Goal: Task Accomplishment & Management: Use online tool/utility

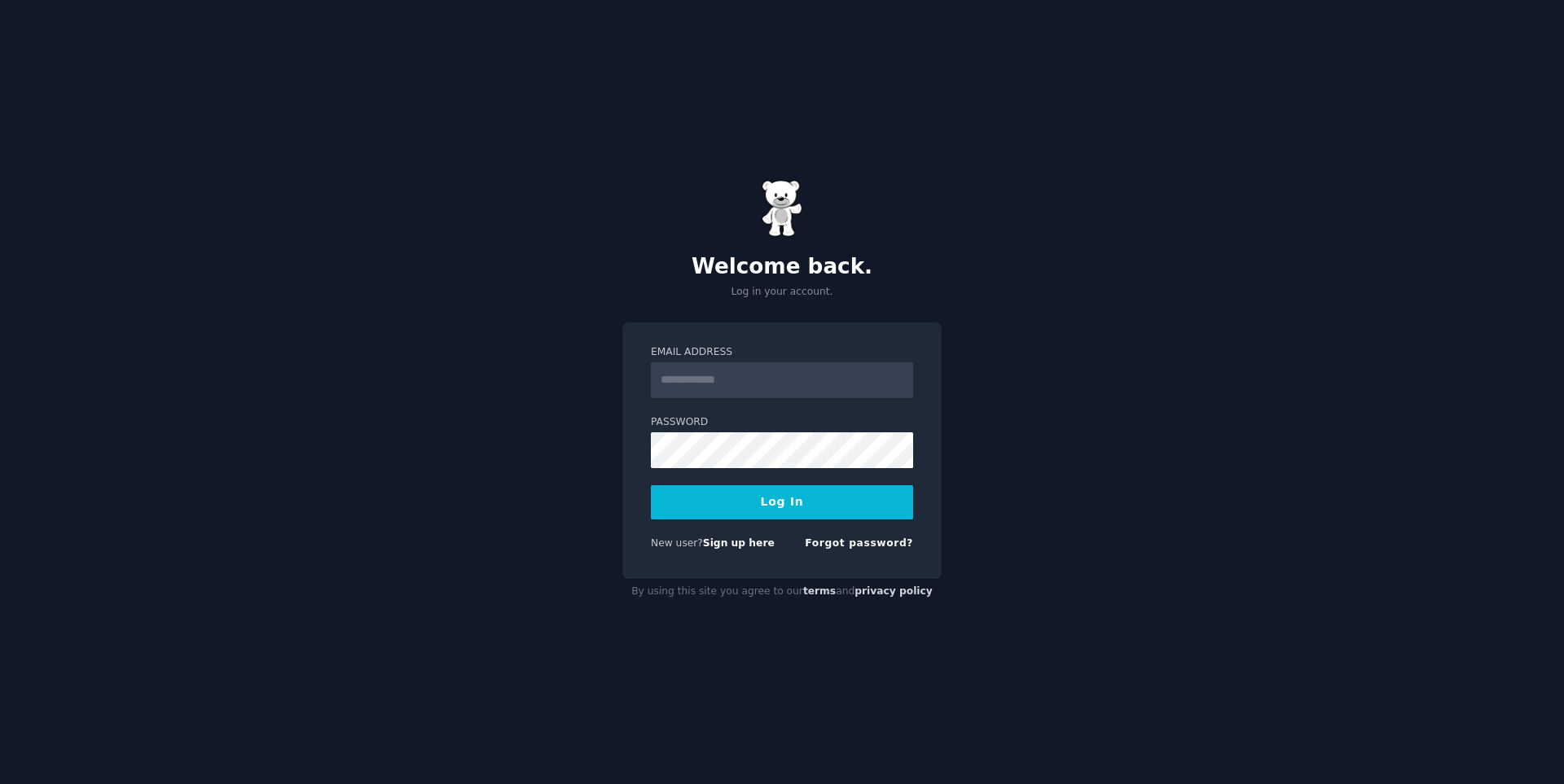
click at [1312, 630] on div "Welcome back. Log in your account. Email Address Password Log In New user? Sign…" at bounding box center [782, 392] width 1564 height 784
click at [747, 372] on input "Email Address" at bounding box center [782, 380] width 263 height 36
type input "**********"
click at [651, 485] on button "Log In" at bounding box center [782, 502] width 263 height 34
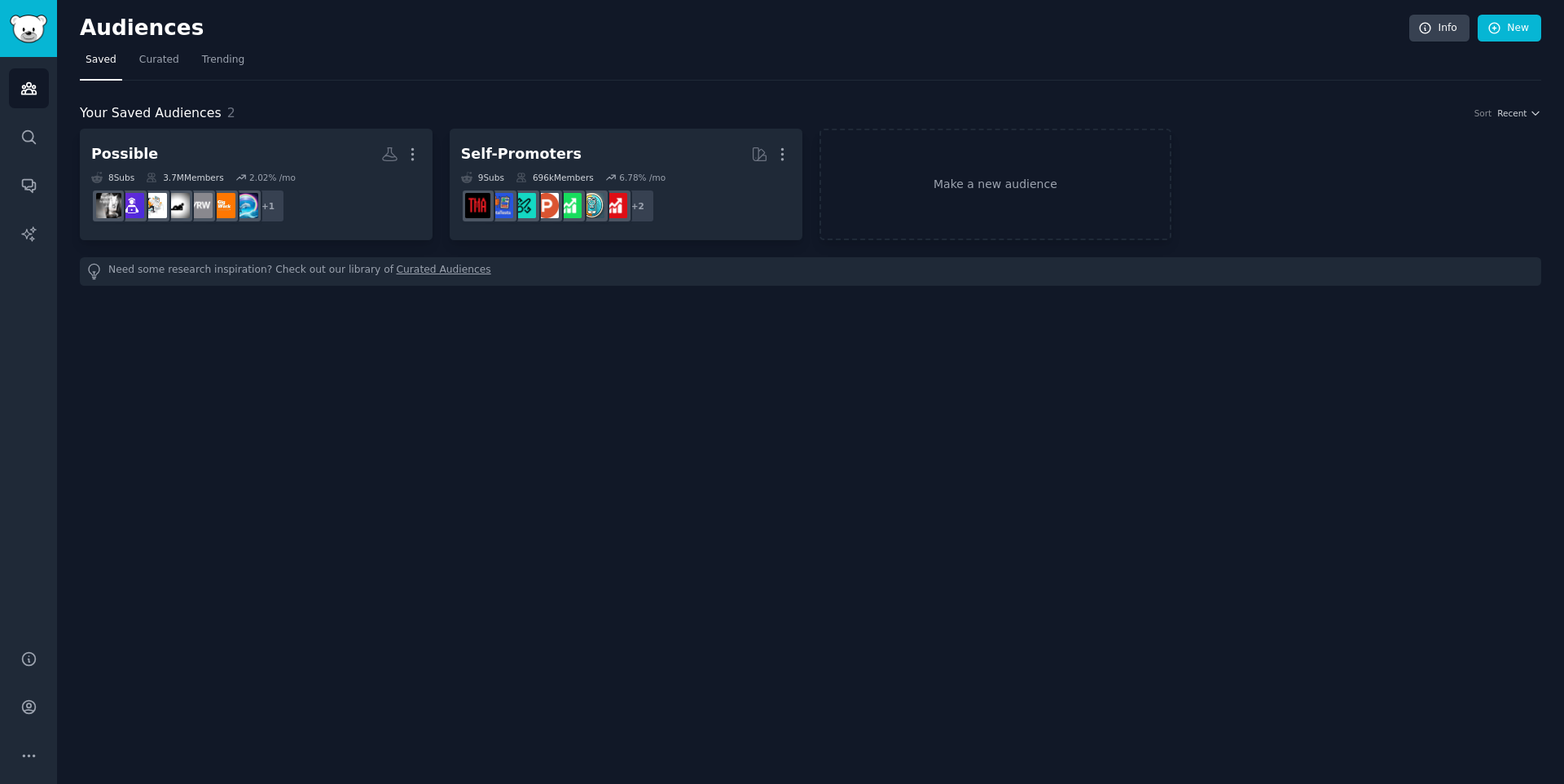
click at [882, 505] on div "Audiences Info New Saved Curated Trending Your Saved Audiences 2 Sort Recent Po…" at bounding box center [811, 392] width 1507 height 784
click at [29, 140] on icon "Sidebar" at bounding box center [29, 137] width 17 height 17
